Goal: Information Seeking & Learning: Find specific fact

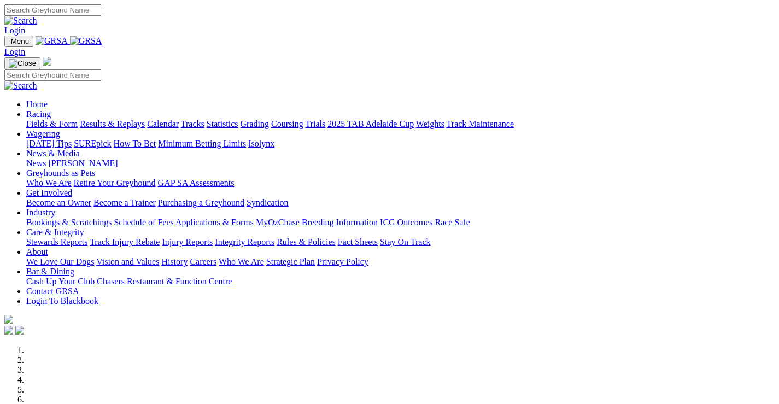
click at [51, 109] on link "Racing" at bounding box center [38, 113] width 25 height 9
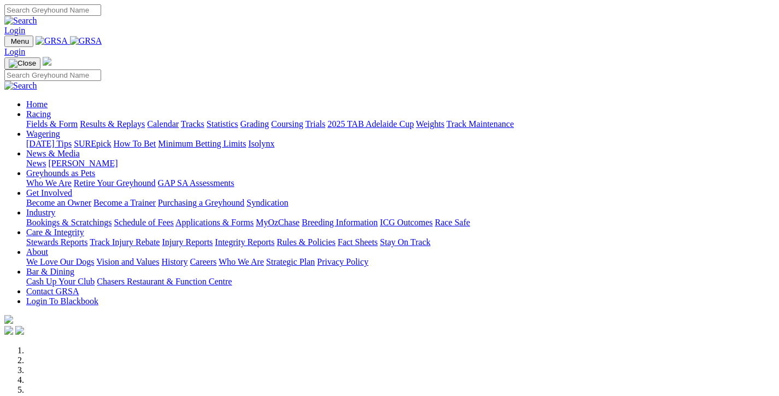
click at [51, 109] on link "Racing" at bounding box center [38, 113] width 25 height 9
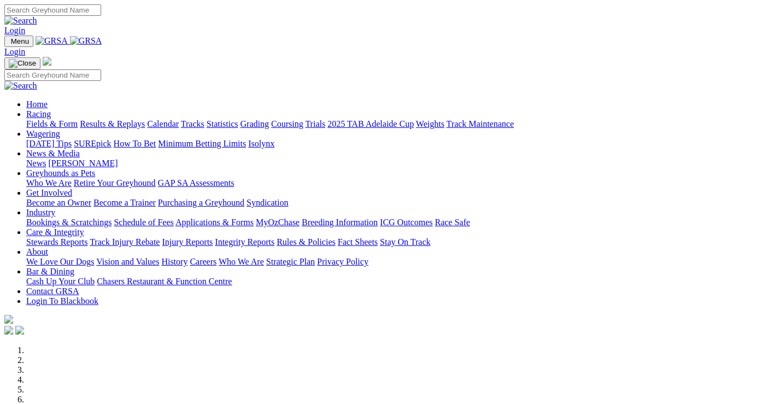
click at [51, 109] on link "Racing" at bounding box center [38, 113] width 25 height 9
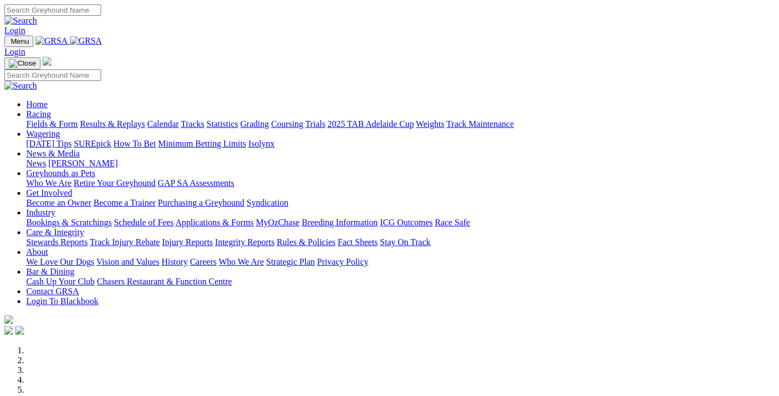
click at [134, 119] on link "Results & Replays" at bounding box center [112, 123] width 65 height 9
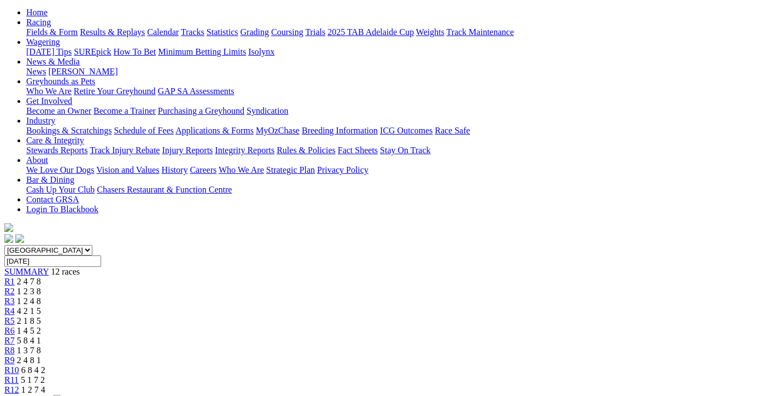
scroll to position [109, 0]
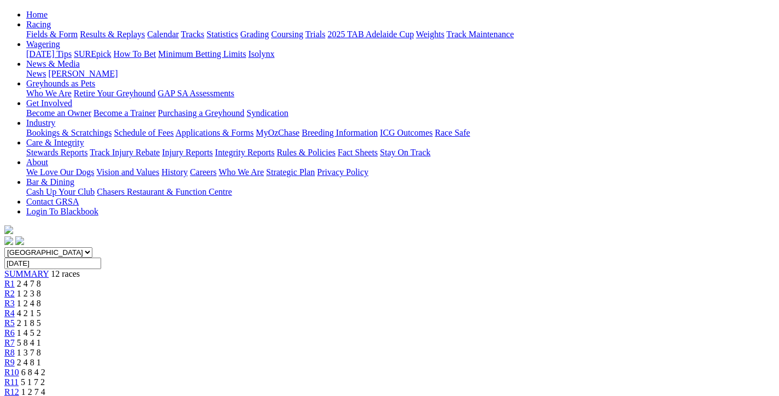
click at [41, 289] on span "1 2 3 8" at bounding box center [29, 293] width 24 height 9
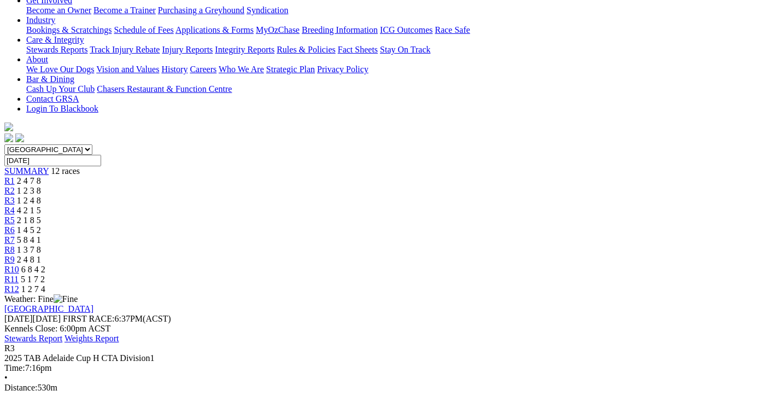
scroll to position [273, 0]
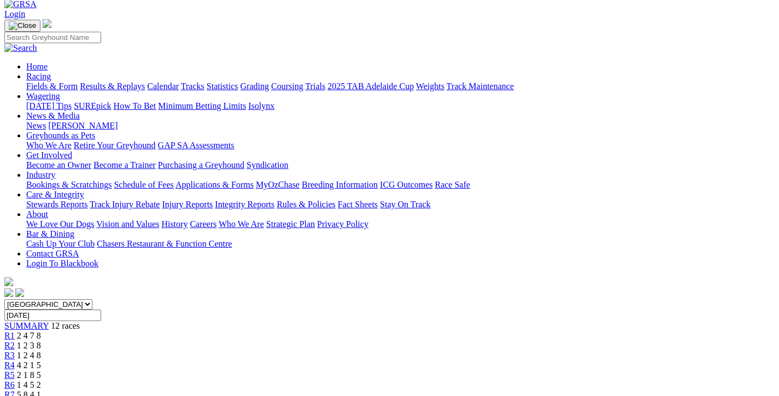
scroll to position [55, 0]
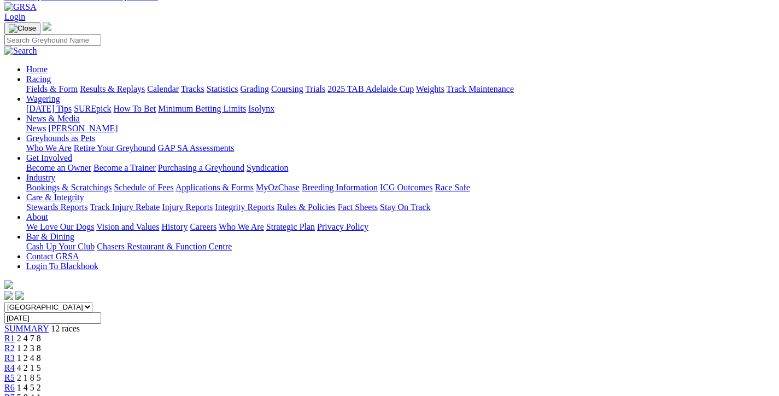
click at [41, 363] on span "4 2 1 5" at bounding box center [29, 367] width 24 height 9
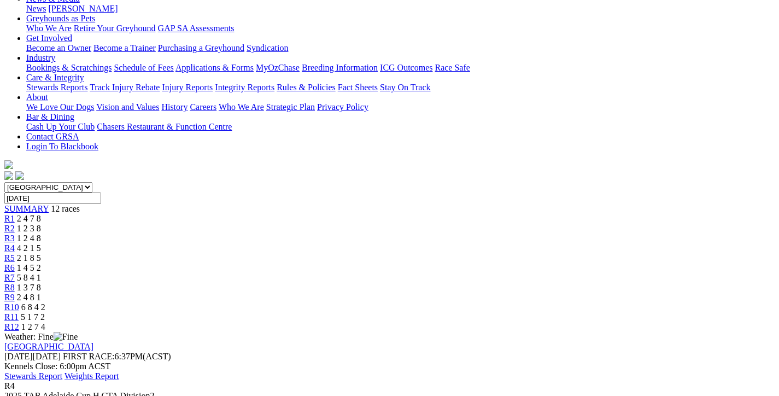
scroll to position [157, 0]
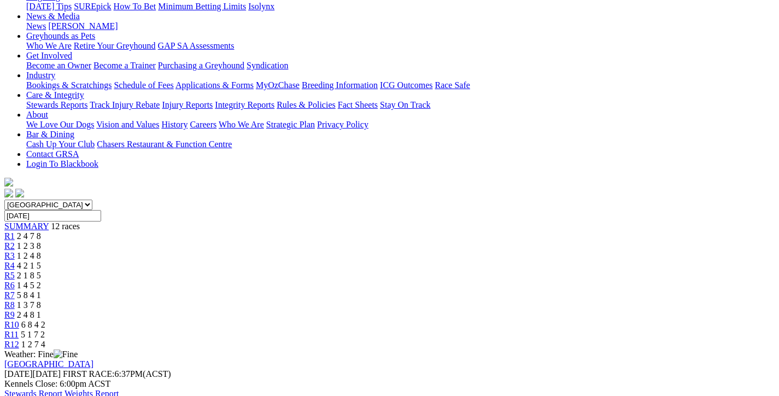
click at [340, 270] on div "R5 2 1 8 5" at bounding box center [389, 275] width 770 height 10
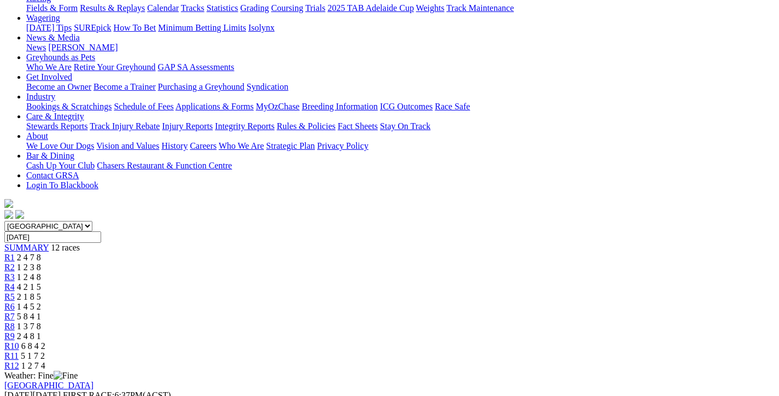
scroll to position [164, 0]
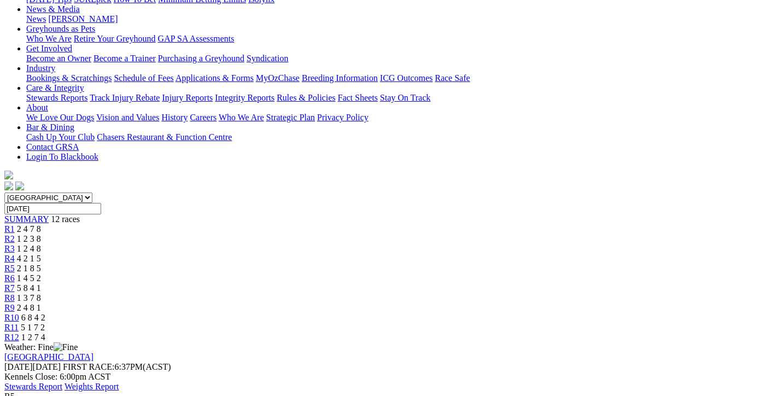
click at [41, 273] on span "1 4 5 2" at bounding box center [29, 277] width 24 height 9
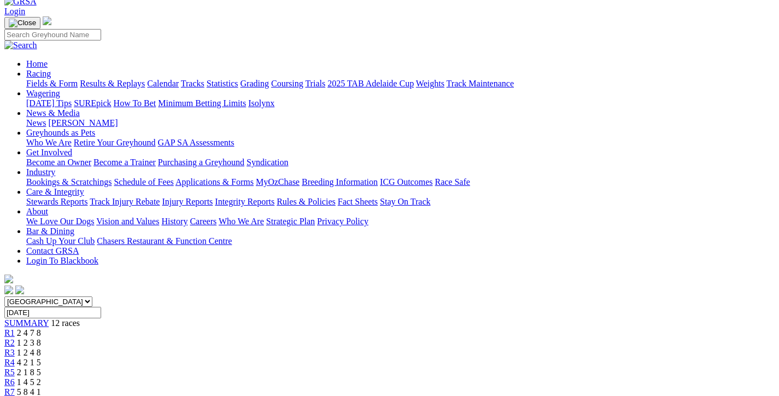
scroll to position [55, 0]
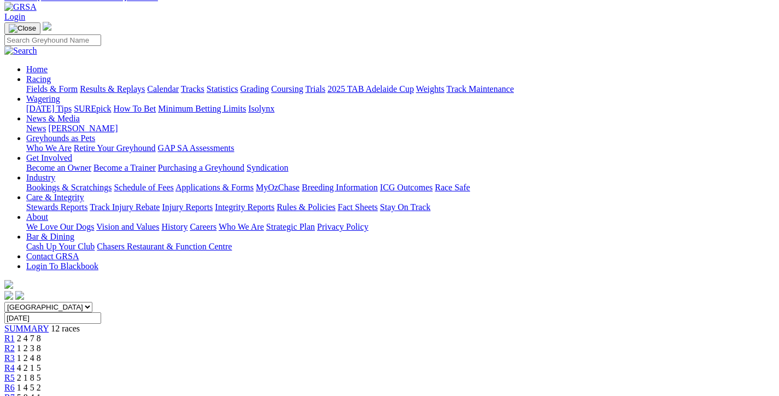
click at [15, 392] on link "R7" at bounding box center [9, 396] width 10 height 9
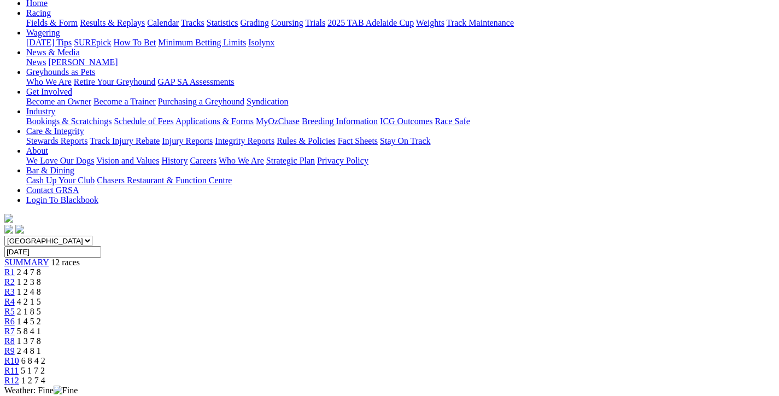
scroll to position [109, 0]
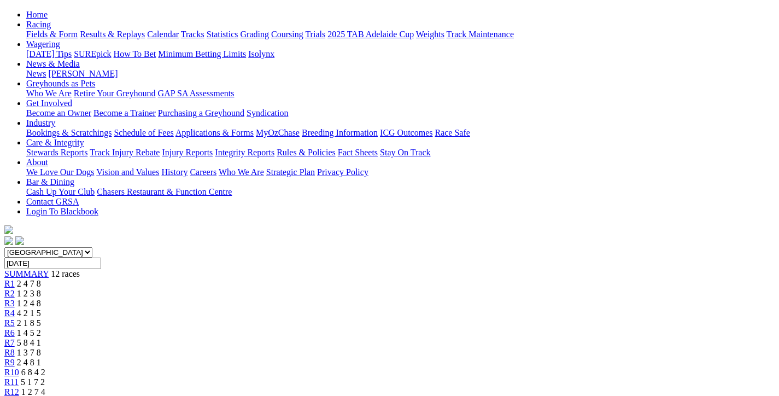
click at [41, 357] on span "2 4 8 1" at bounding box center [29, 361] width 24 height 9
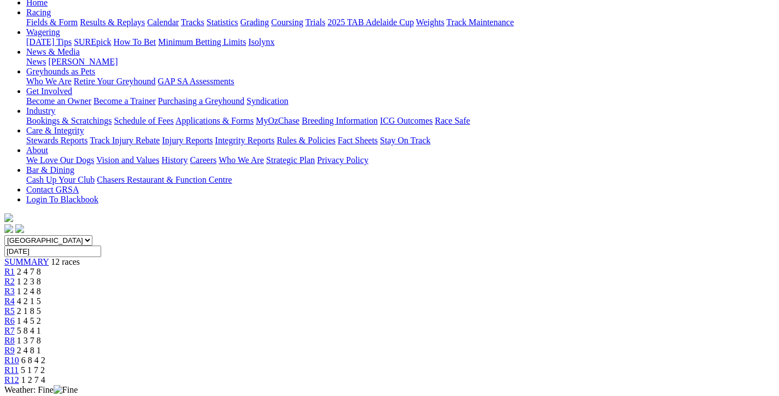
scroll to position [55, 0]
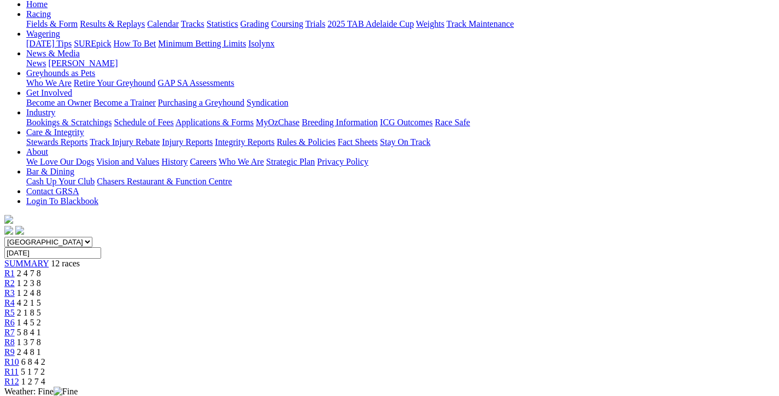
scroll to position [55, 0]
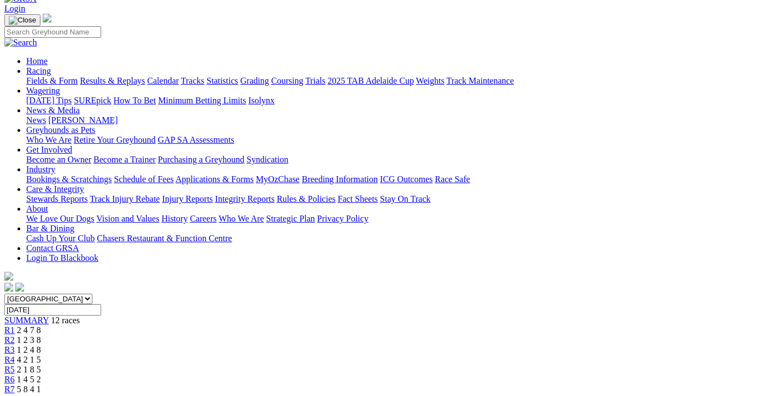
scroll to position [55, 0]
